Goal: Task Accomplishment & Management: Manage account settings

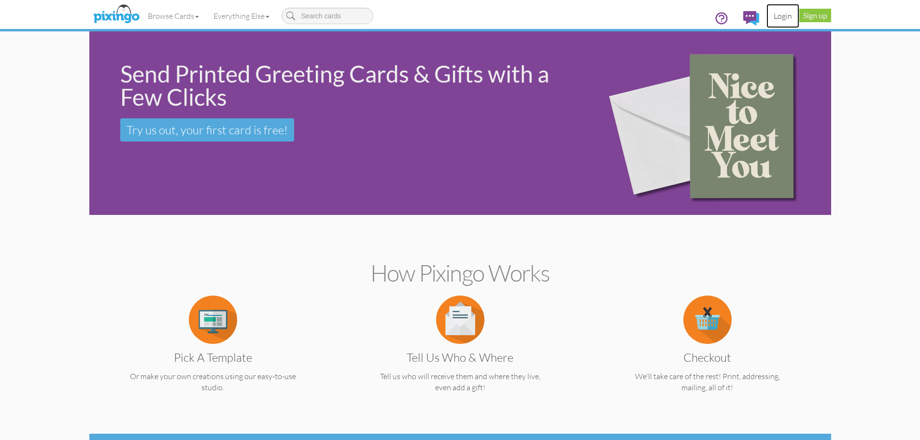
click at [787, 16] on link "Login" at bounding box center [783, 16] width 33 height 24
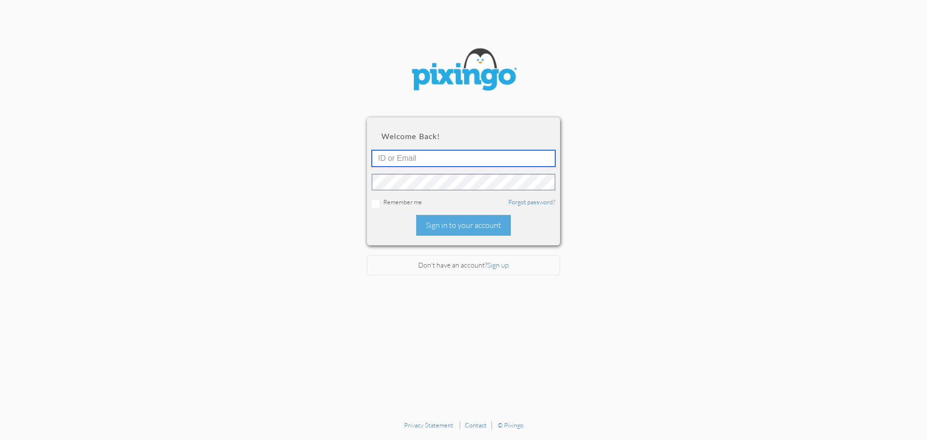
type input "[PERSON_NAME][EMAIL_ADDRESS][DOMAIN_NAME]"
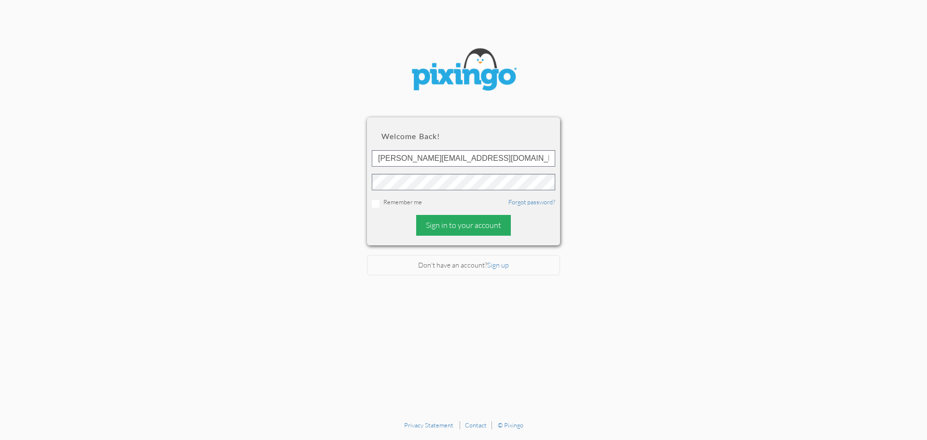
click at [484, 230] on div "Sign in to your account" at bounding box center [463, 225] width 95 height 21
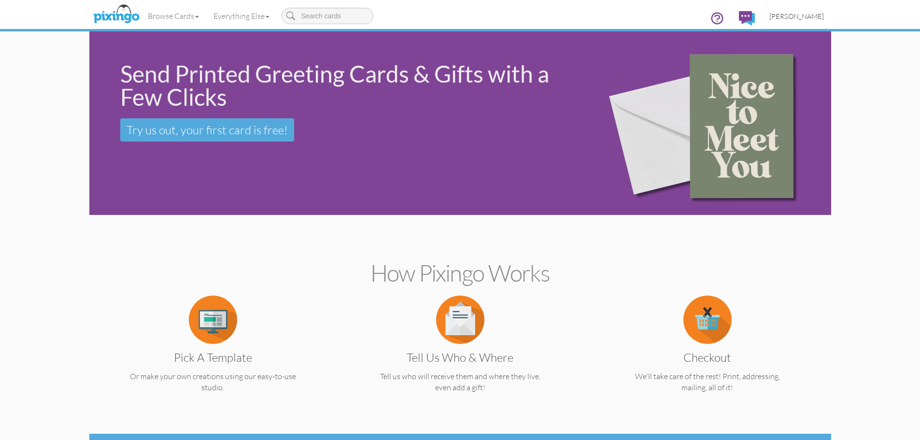
click at [803, 16] on span "[PERSON_NAME]" at bounding box center [797, 16] width 55 height 8
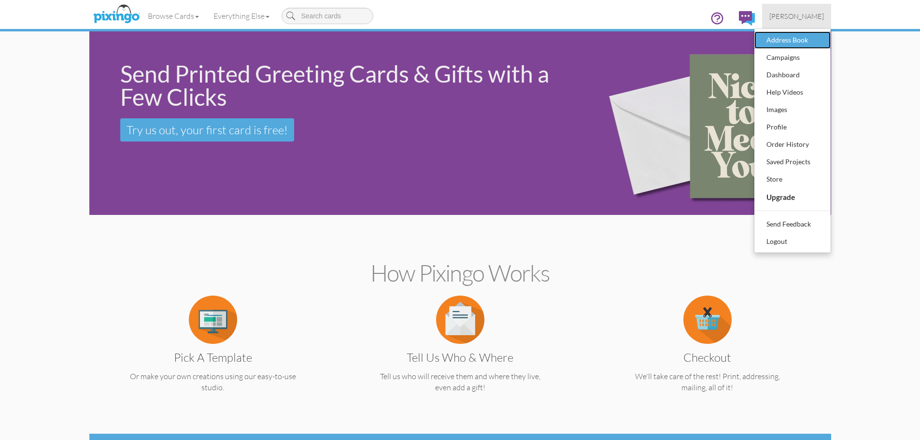
click at [788, 35] on div "Address Book" at bounding box center [792, 40] width 57 height 14
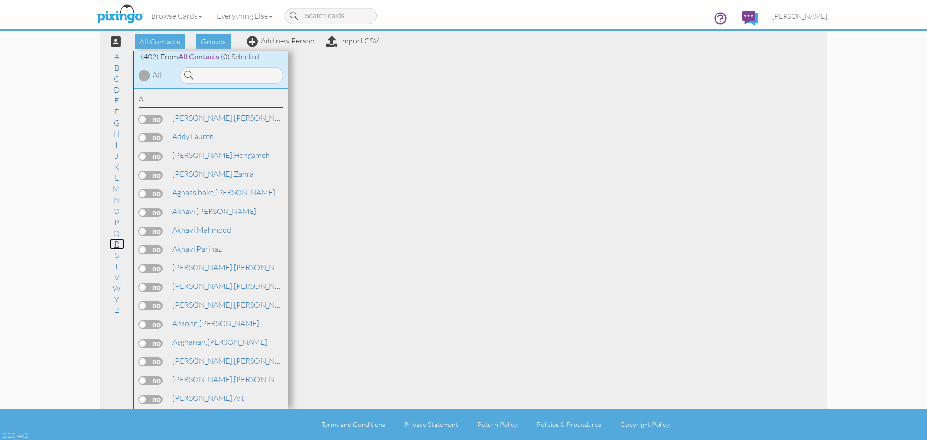
click at [117, 245] on link "R" at bounding box center [117, 244] width 14 height 12
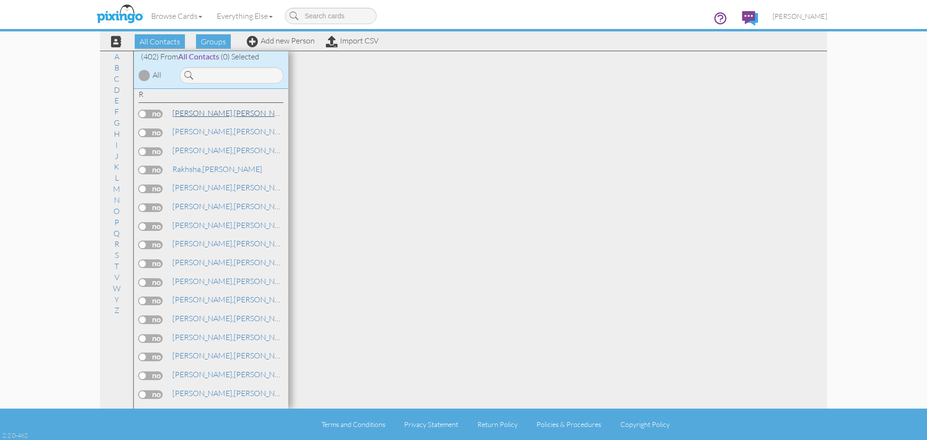
click at [210, 112] on link "[PERSON_NAME]" at bounding box center [232, 113] width 123 height 12
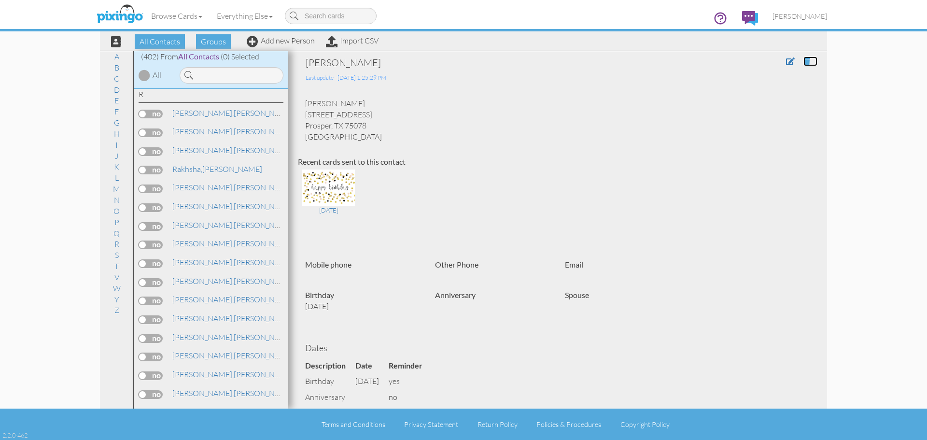
click at [804, 63] on span at bounding box center [807, 61] width 7 height 8
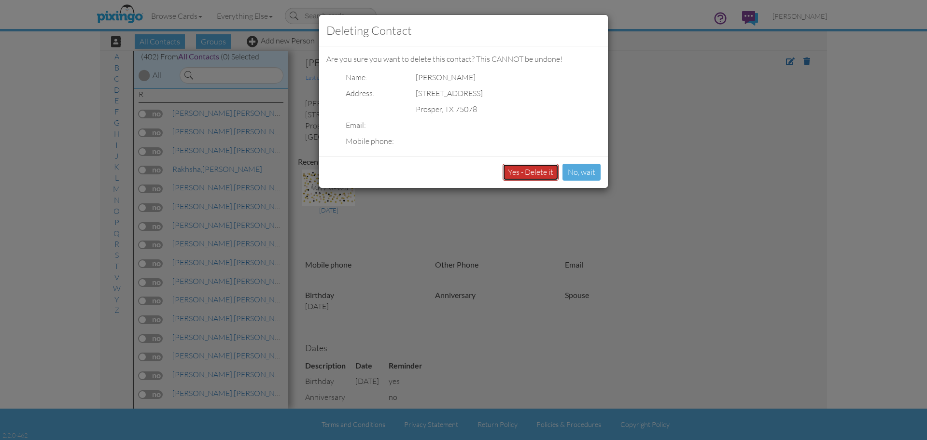
click at [534, 172] on button "Yes - Delete it" at bounding box center [531, 172] width 56 height 17
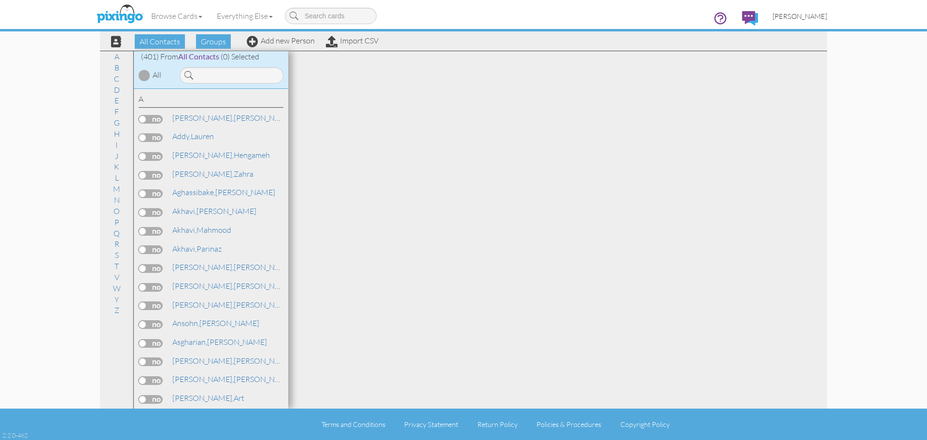
click at [807, 15] on span "[PERSON_NAME]" at bounding box center [800, 16] width 55 height 8
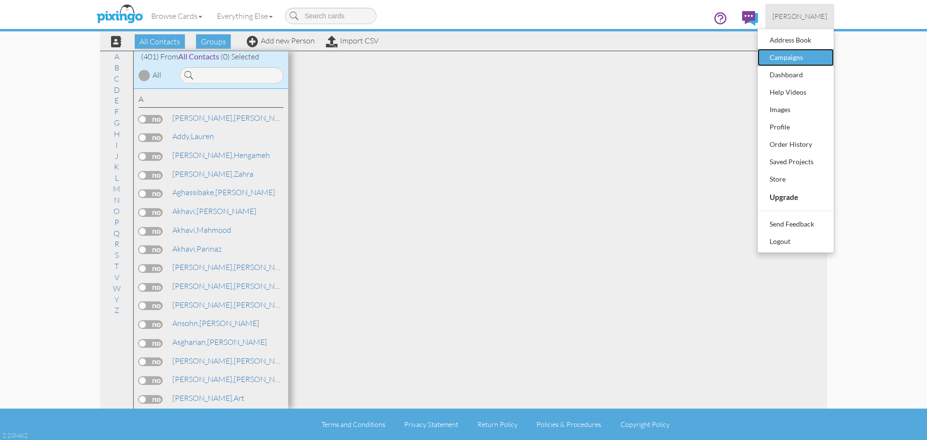
click at [786, 56] on div "Campaigns" at bounding box center [796, 57] width 57 height 14
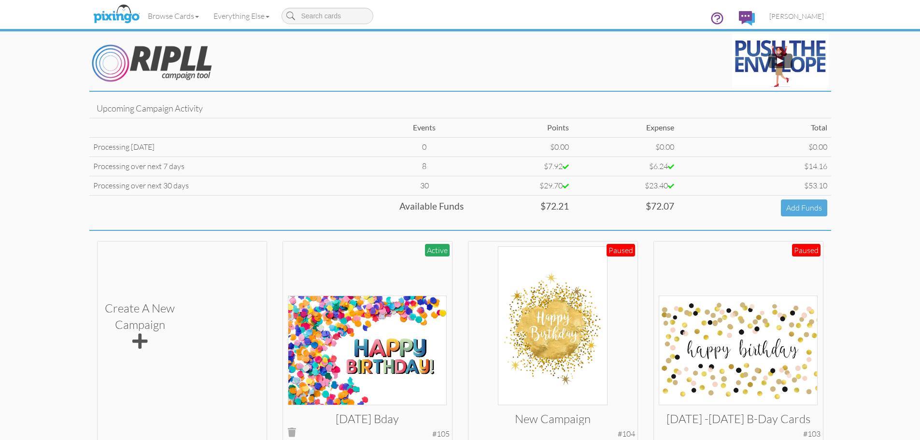
click at [348, 305] on img at bounding box center [367, 351] width 159 height 110
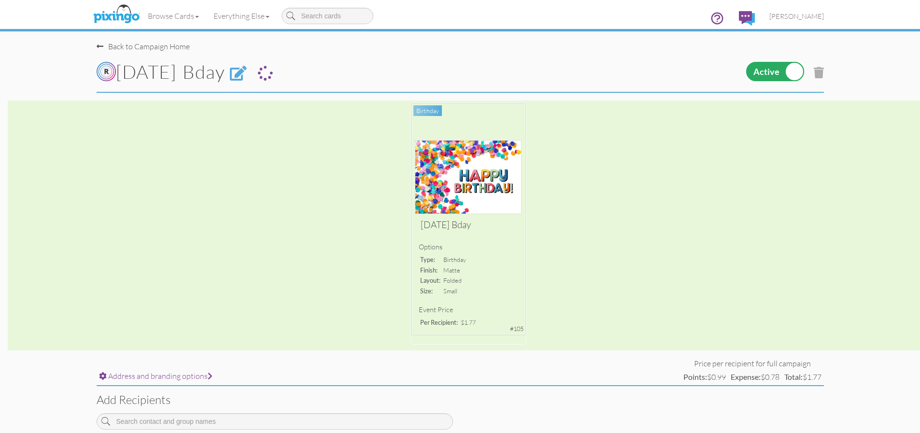
scroll to position [48, 0]
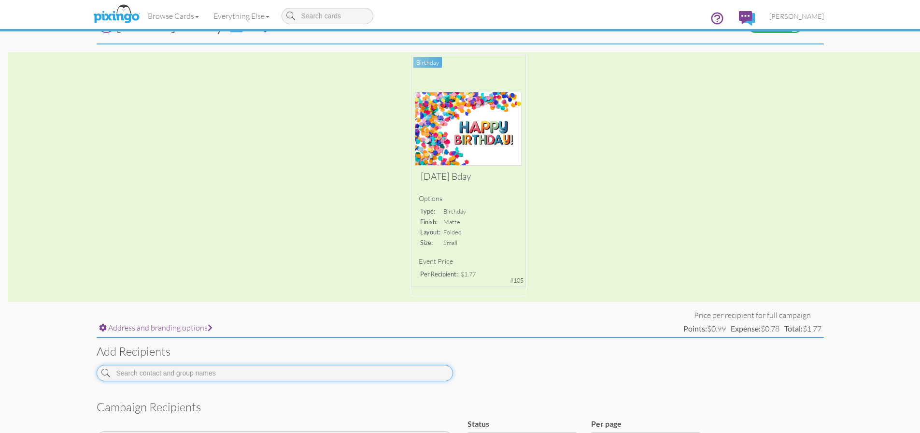
click at [149, 377] on input at bounding box center [275, 373] width 357 height 16
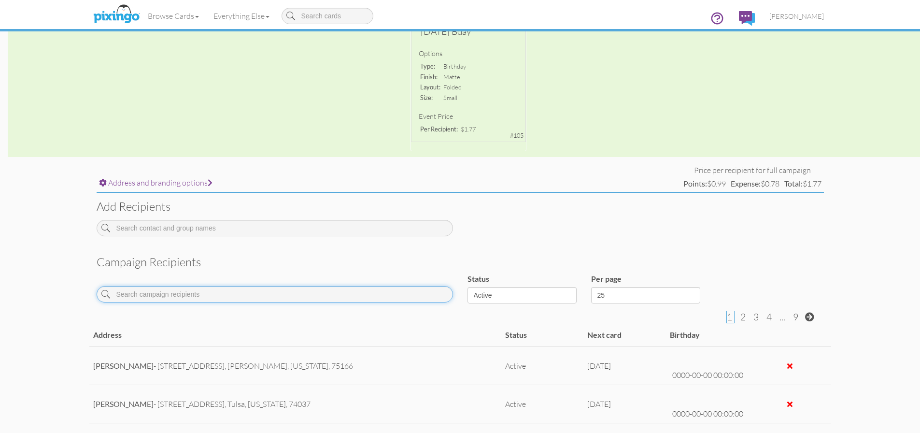
click at [156, 295] on input at bounding box center [275, 294] width 357 height 16
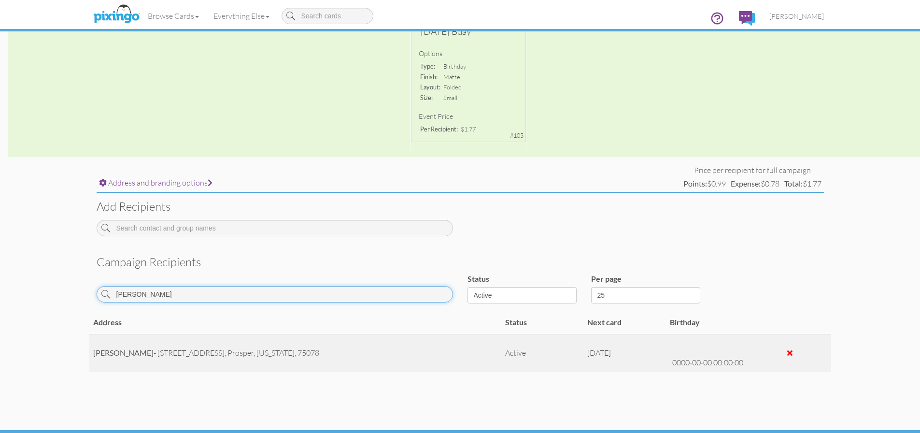
type input "fariba"
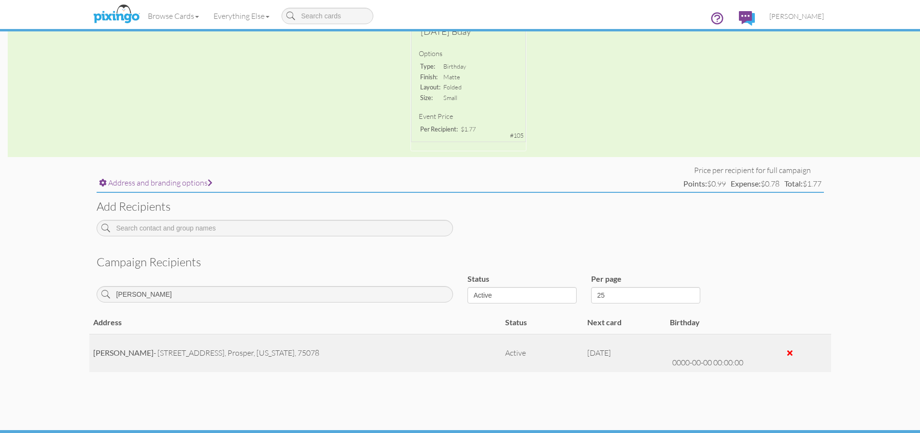
click at [792, 357] on div at bounding box center [789, 353] width 5 height 8
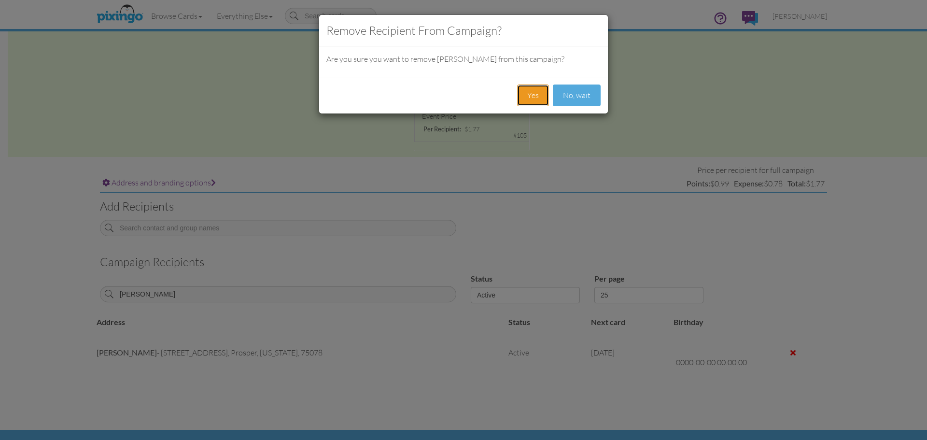
click at [537, 97] on button "Yes" at bounding box center [533, 96] width 32 height 22
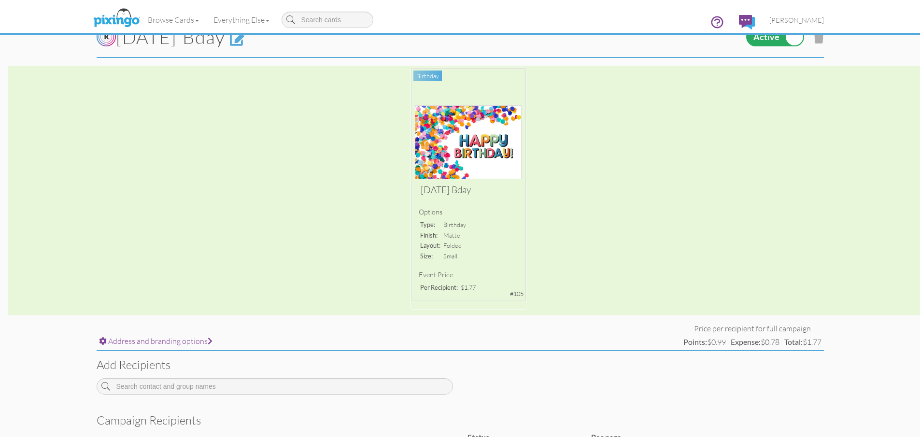
scroll to position [0, 0]
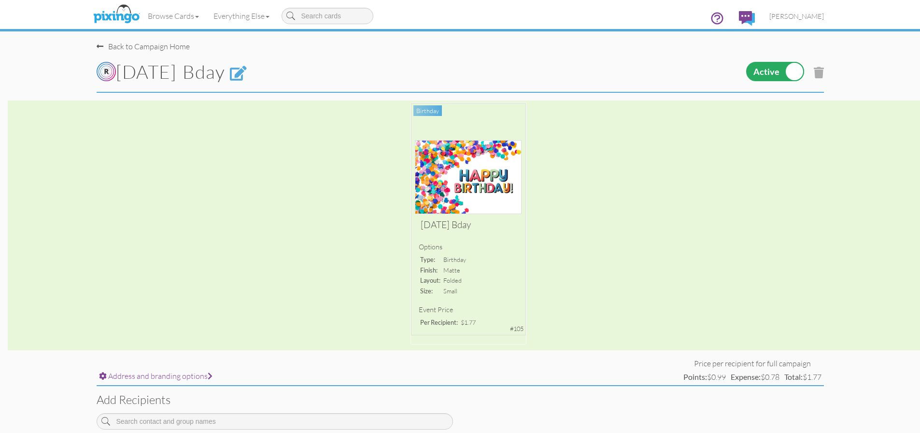
click at [96, 44] on div "Back to Campaign Home June 25/26 Bday" at bounding box center [460, 46] width 742 height 93
click at [102, 46] on span at bounding box center [100, 47] width 7 height 8
